Goal: Information Seeking & Learning: Learn about a topic

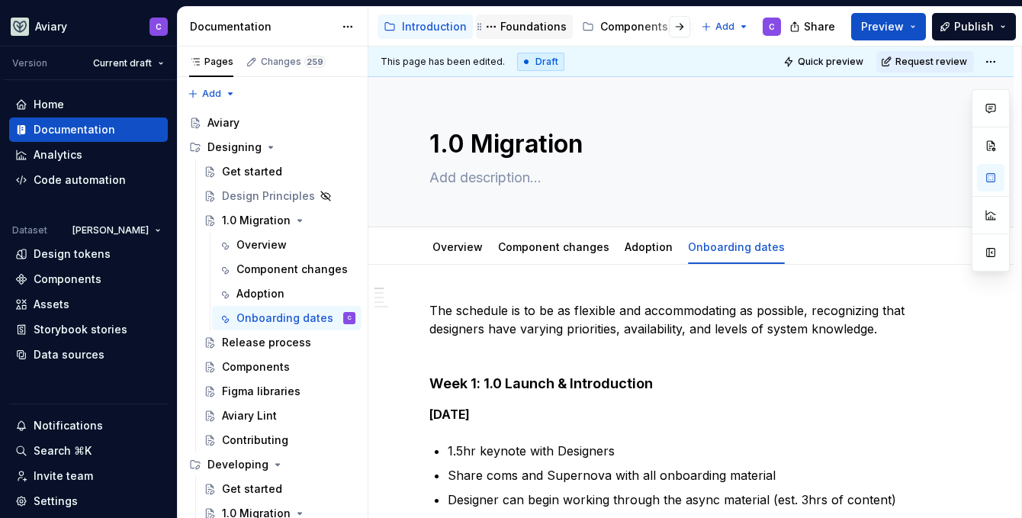
click at [509, 29] on div "Foundations" at bounding box center [533, 26] width 66 height 15
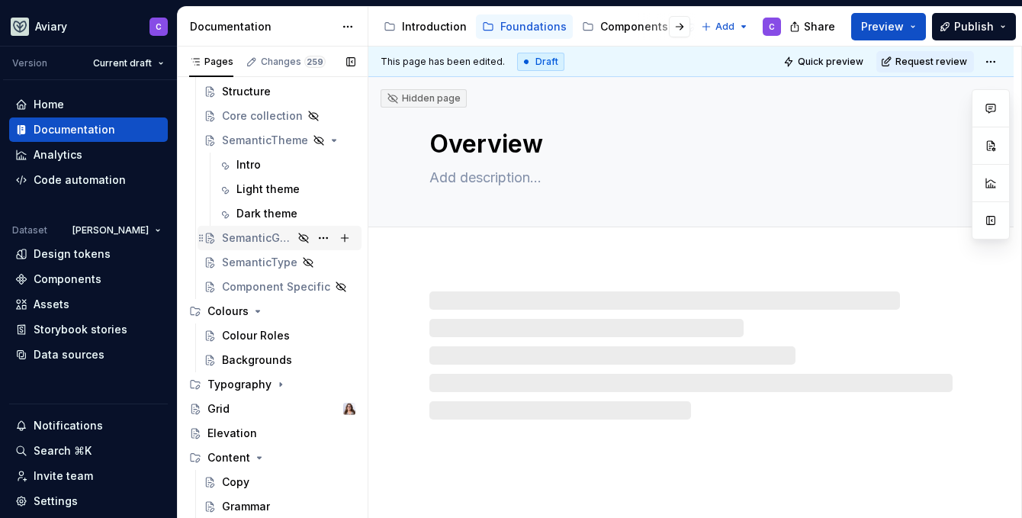
scroll to position [154, 0]
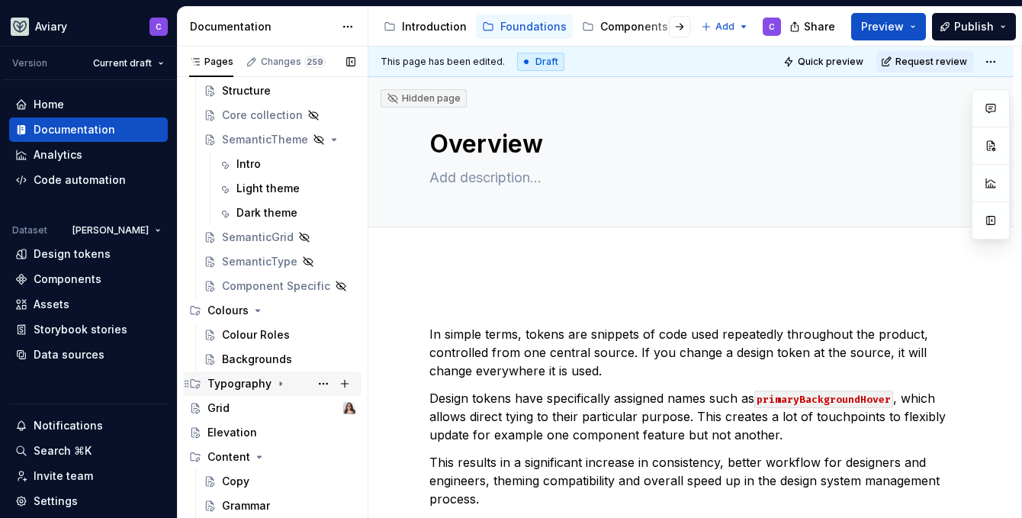
click at [240, 386] on div "Typography" at bounding box center [239, 383] width 64 height 15
click at [243, 436] on div "Native" at bounding box center [239, 432] width 35 height 15
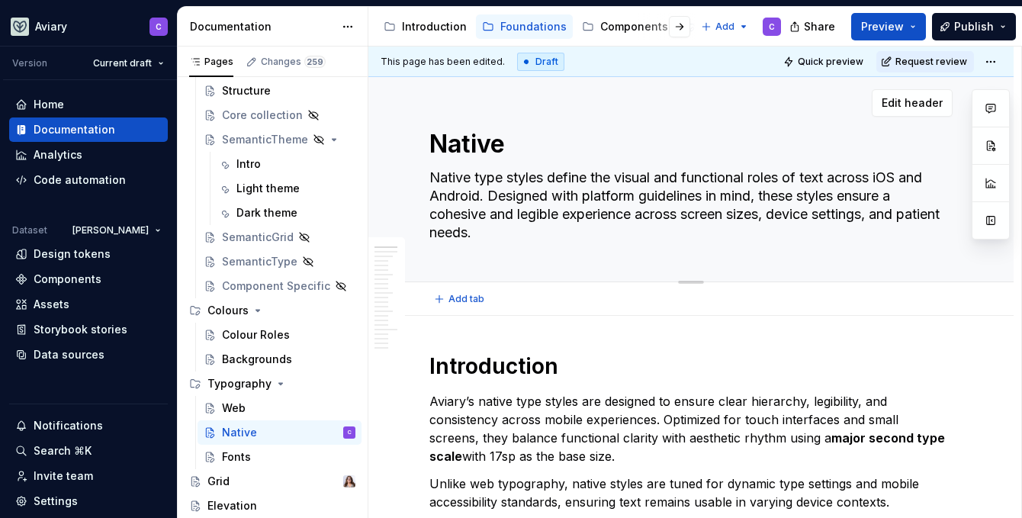
drag, startPoint x: 540, startPoint y: 240, endPoint x: 571, endPoint y: 240, distance: 30.5
click at [571, 241] on textarea "Native type styles define the visual and functional roles of text across iOS an…" at bounding box center [687, 205] width 523 height 79
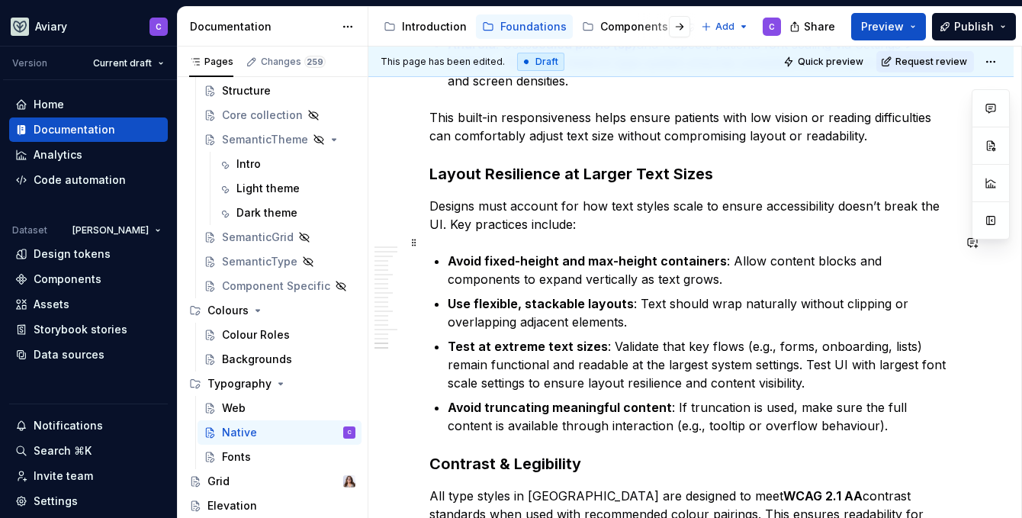
scroll to position [5487, 0]
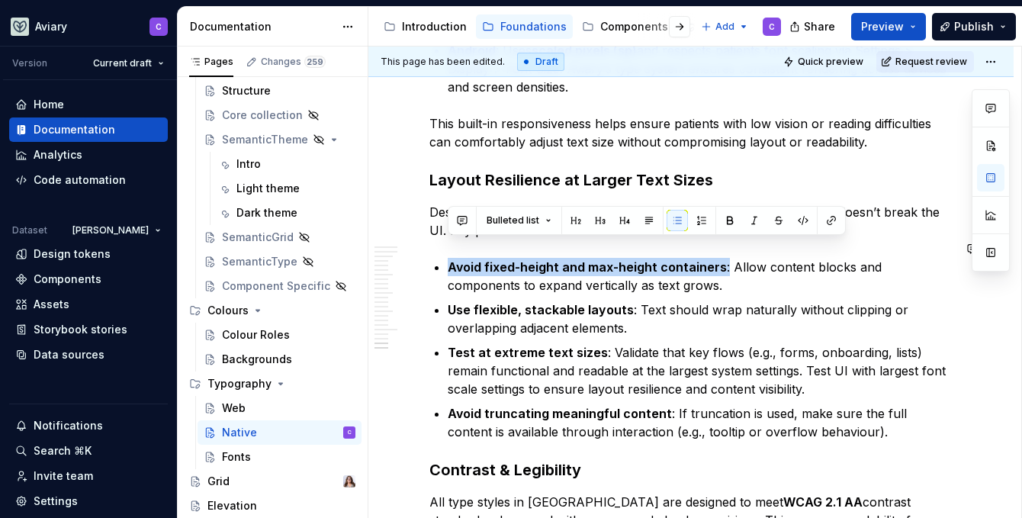
drag, startPoint x: 723, startPoint y: 248, endPoint x: 433, endPoint y: 236, distance: 290.9
copy p "Avoid fixed-height and max-height containers :"
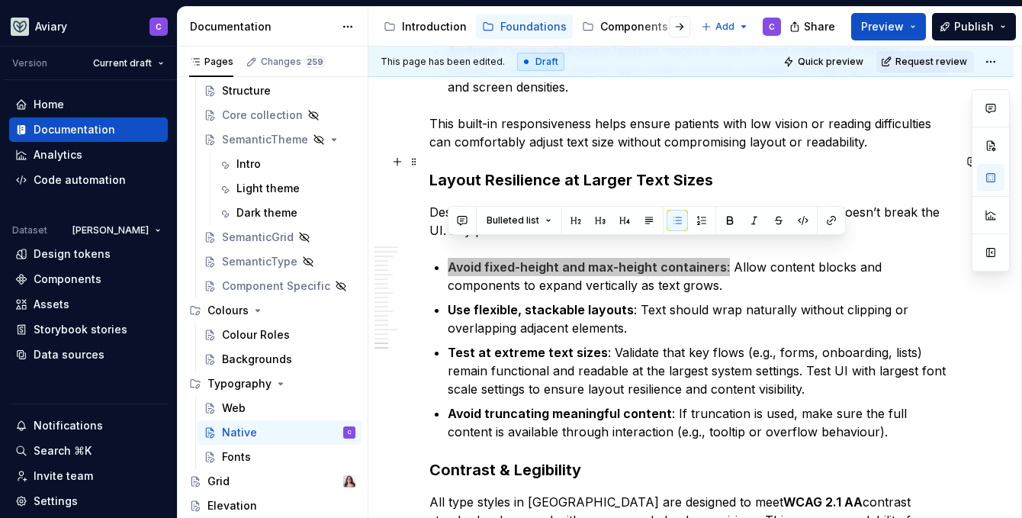
type textarea "*"
